Goal: Find specific page/section: Find specific page/section

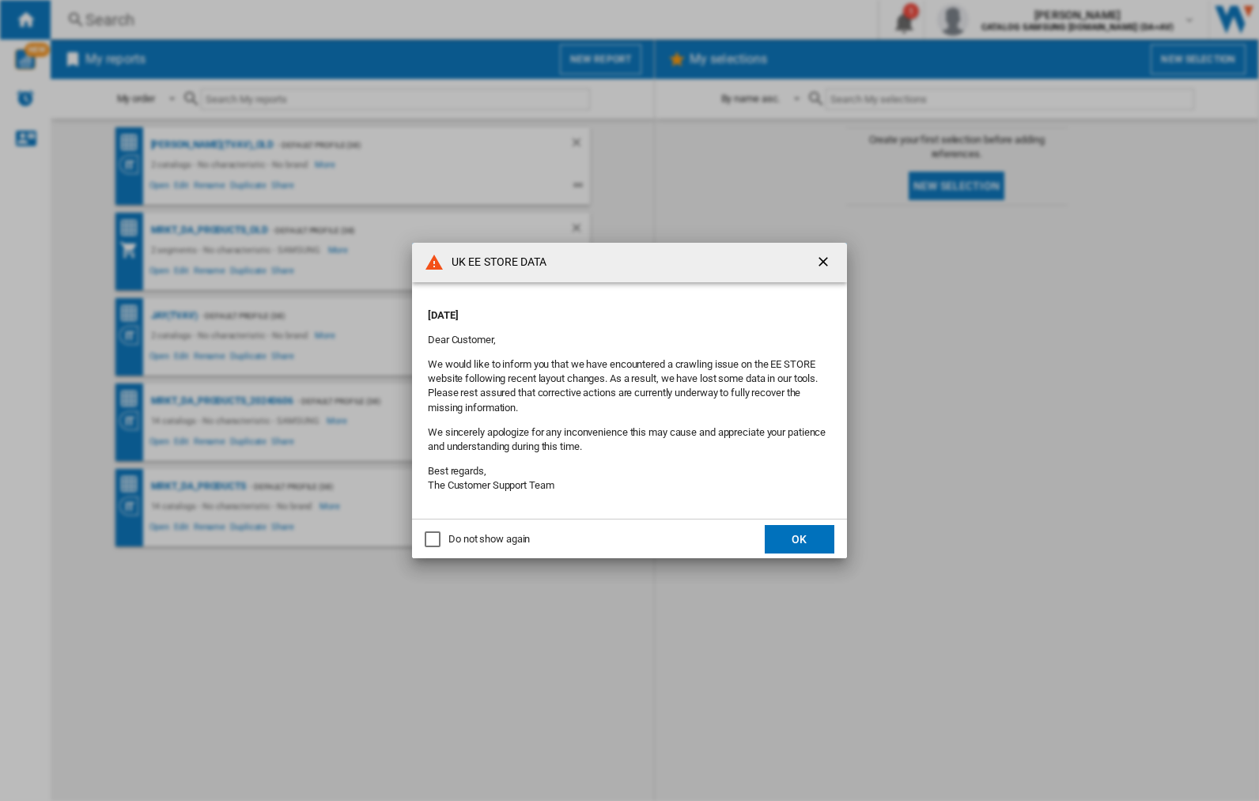
click at [1000, 20] on div "UK EE STORE DATA [DATE] Dear Customer, We would like to inform you that we have…" at bounding box center [629, 400] width 1259 height 801
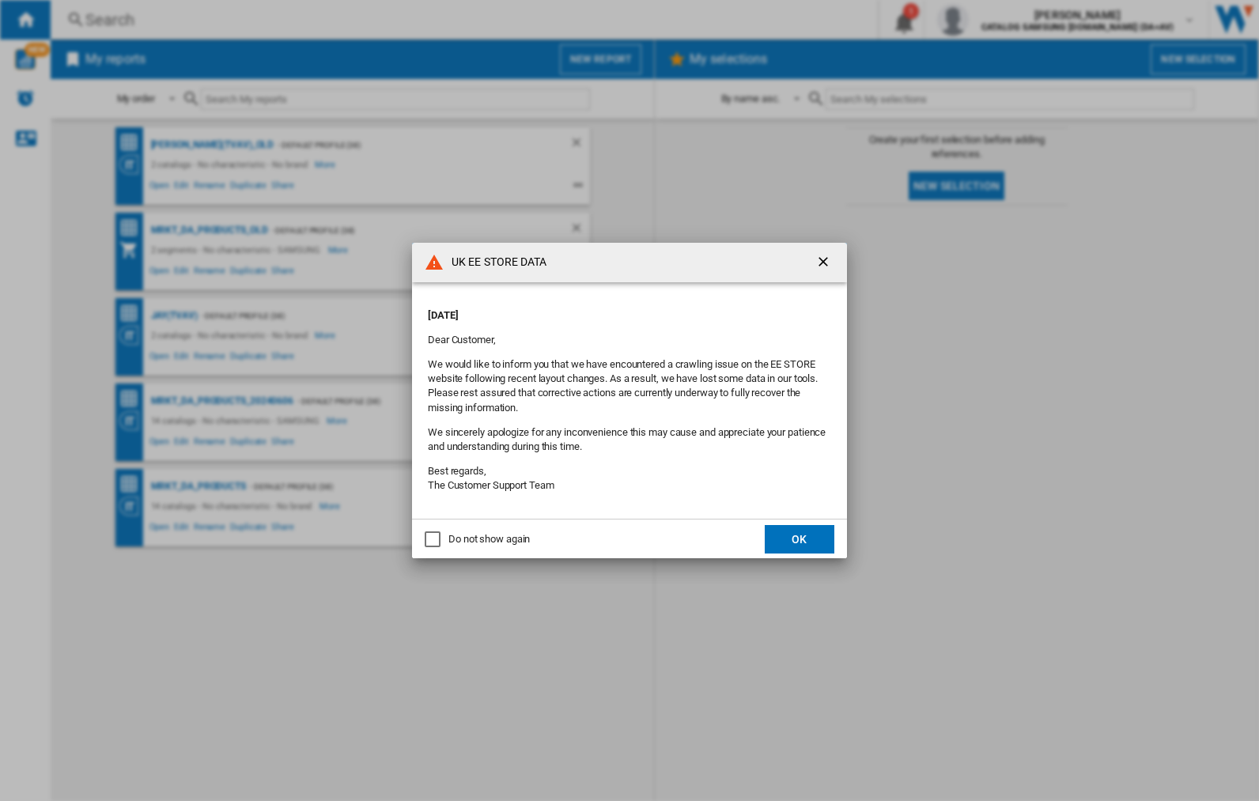
click at [1000, 20] on div "UK EE STORE DATA [DATE] Dear Customer, We would like to inform you that we have…" at bounding box center [629, 400] width 1259 height 801
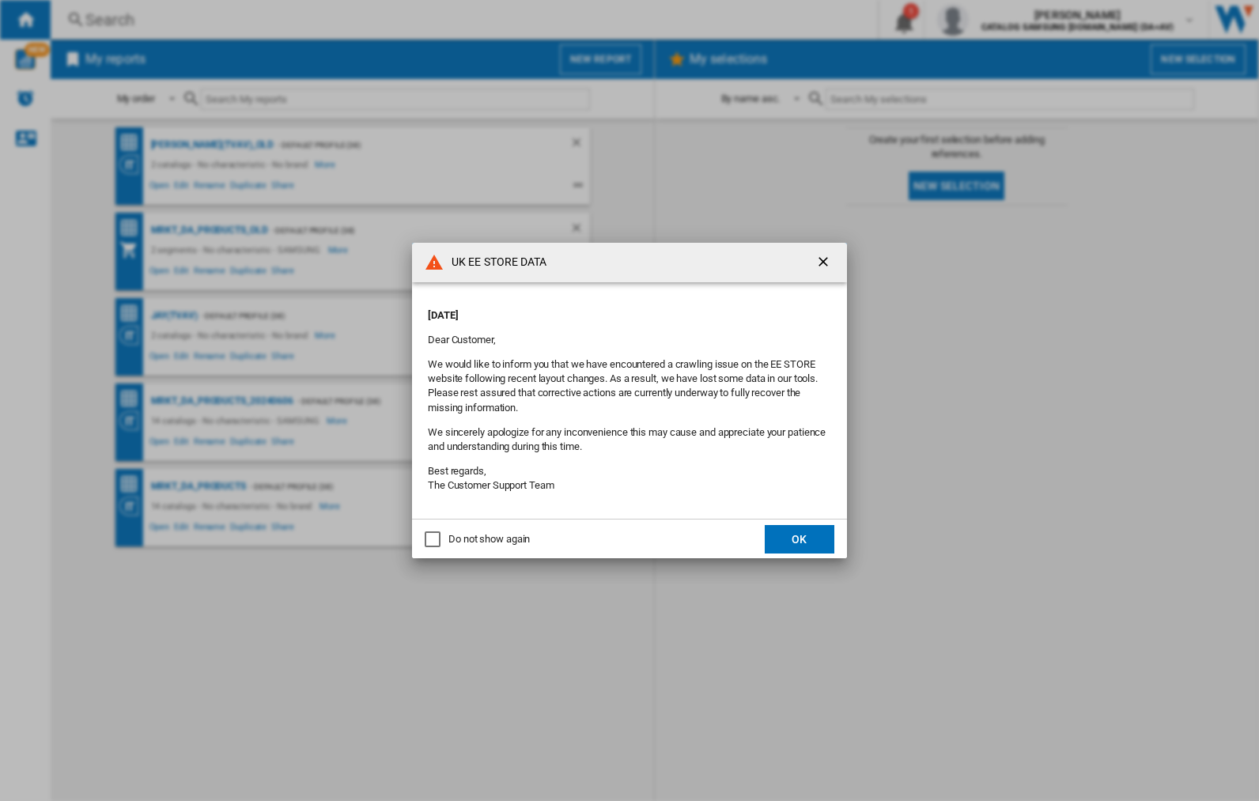
click at [1000, 20] on div "UK EE STORE DATA [DATE] Dear Customer, We would like to inform you that we have…" at bounding box center [629, 400] width 1259 height 801
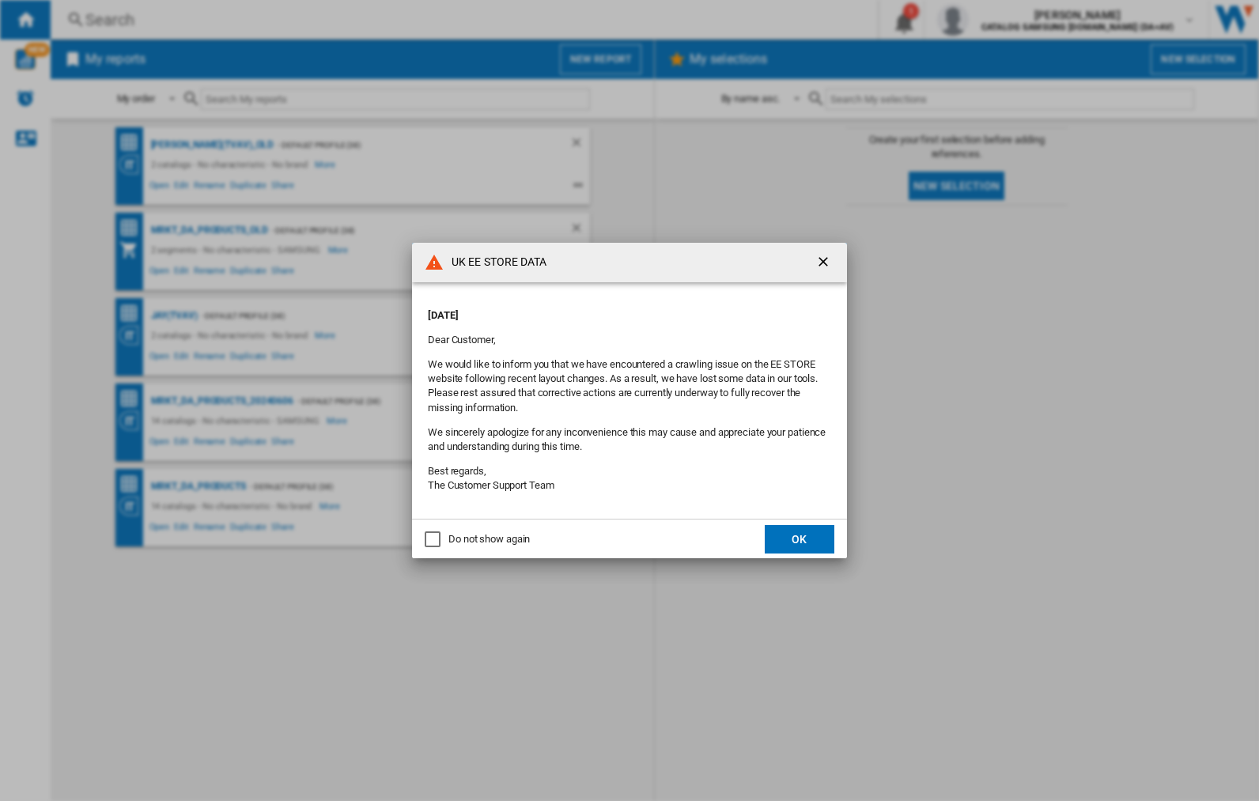
click at [1000, 20] on div "UK EE STORE DATA [DATE] Dear Customer, We would like to inform you that we have…" at bounding box center [629, 400] width 1259 height 801
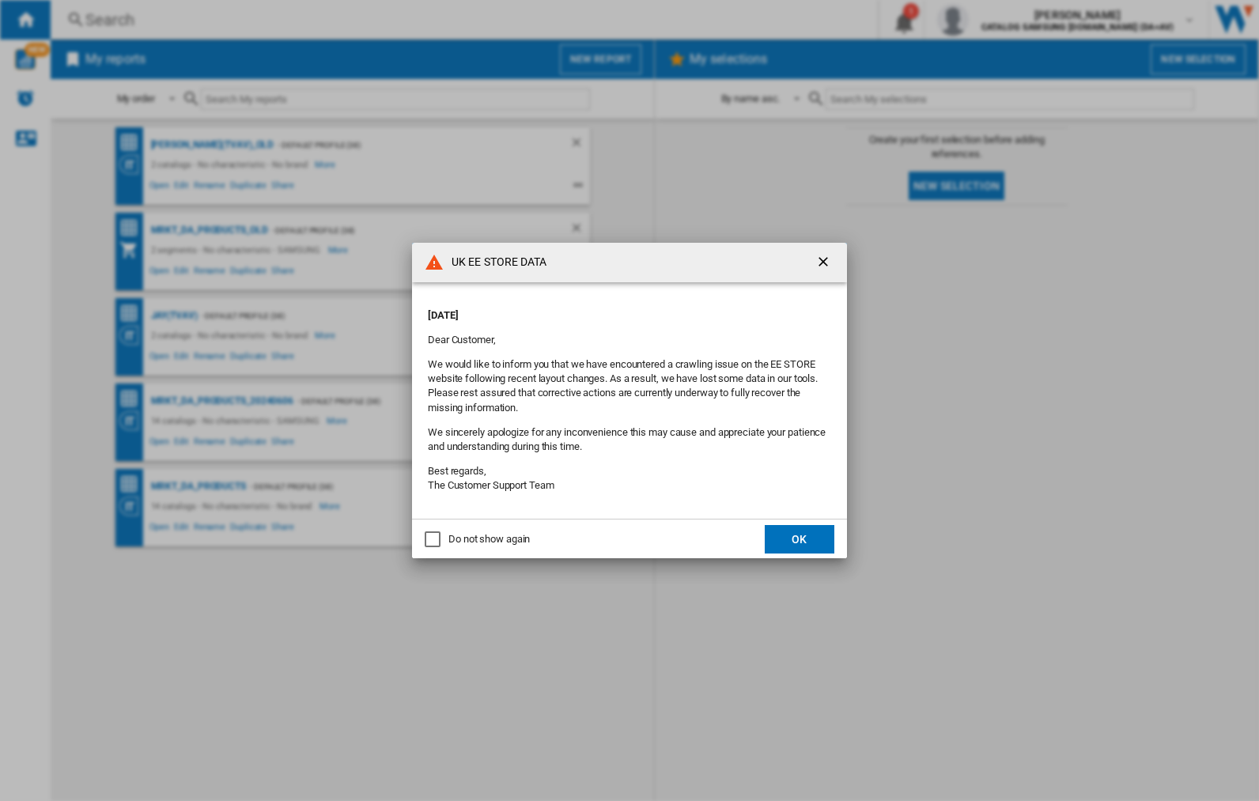
click at [1000, 20] on div "UK EE STORE DATA [DATE] Dear Customer, We would like to inform you that we have…" at bounding box center [629, 400] width 1259 height 801
